Goal: Task Accomplishment & Management: Manage account settings

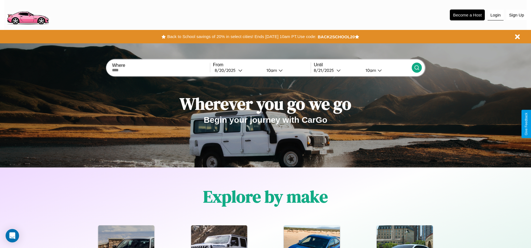
click at [495, 15] on button "Login" at bounding box center [495, 15] width 16 height 11
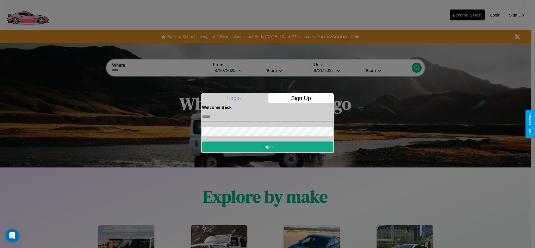
click at [268, 117] on input "text" at bounding box center [267, 116] width 131 height 9
type input "**********"
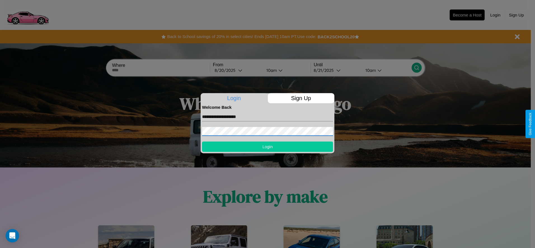
click at [268, 147] on button "Login" at bounding box center [267, 147] width 131 height 10
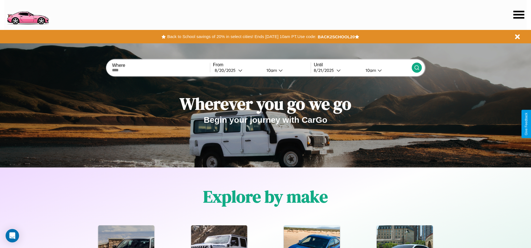
click at [518, 15] on icon at bounding box center [518, 15] width 11 height 8
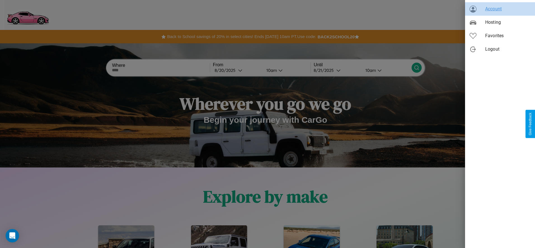
click at [500, 9] on span "Account" at bounding box center [507, 9] width 45 height 7
